Goal: Task Accomplishment & Management: Use online tool/utility

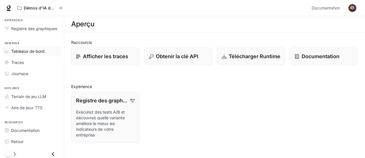
click at [22, 50] on font "Tableaux de bord" at bounding box center [27, 51] width 33 height 5
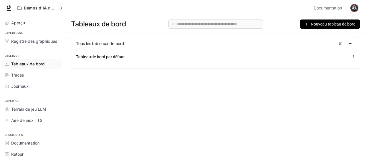
click at [314, 23] on font "Nouveau tableau de bord" at bounding box center [333, 24] width 45 height 5
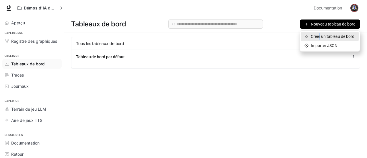
click at [319, 36] on font "Créer un tableau de bord" at bounding box center [333, 36] width 44 height 5
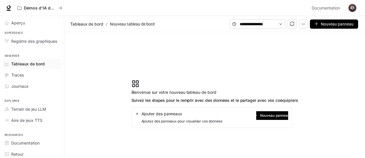
click at [267, 116] on font "Nouveau panneau" at bounding box center [275, 115] width 30 height 4
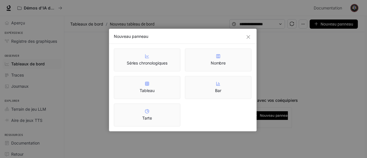
click at [148, 57] on icon at bounding box center [147, 56] width 5 height 5
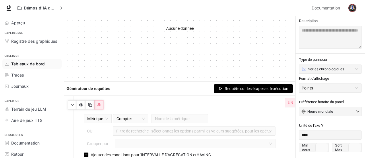
scroll to position [79, 0]
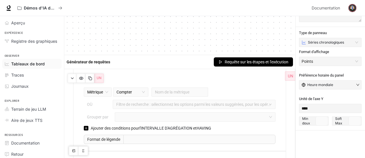
click at [224, 62] on font "Requête sur les étapes et l'exécution" at bounding box center [256, 62] width 64 height 5
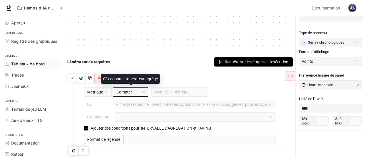
click at [144, 91] on span "Compter" at bounding box center [130, 92] width 28 height 9
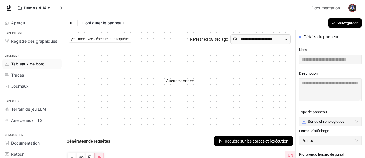
click at [70, 23] on icon at bounding box center [71, 23] width 4 height 4
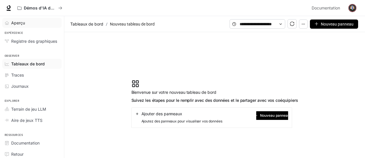
click at [15, 22] on font "Aperçu" at bounding box center [18, 22] width 14 height 5
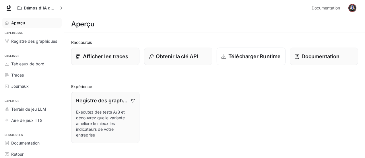
click at [256, 55] on font "Télécharger Runtime" at bounding box center [254, 56] width 52 height 6
